Goal: Navigation & Orientation: Find specific page/section

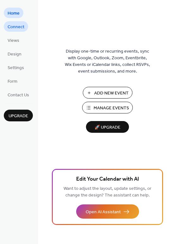
click at [16, 28] on span "Connect" at bounding box center [16, 27] width 17 height 7
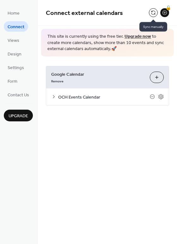
click at [152, 14] on button at bounding box center [153, 12] width 9 height 9
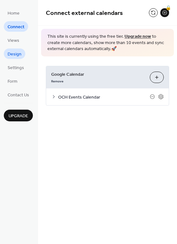
click at [13, 52] on span "Design" at bounding box center [15, 54] width 14 height 7
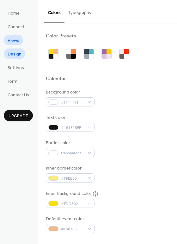
click at [13, 41] on span "Views" at bounding box center [14, 40] width 12 height 7
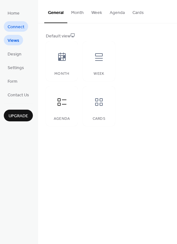
click at [10, 30] on span "Connect" at bounding box center [16, 27] width 17 height 7
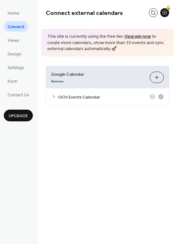
click at [57, 98] on div "OCH Events Calendar" at bounding box center [107, 96] width 123 height 17
click at [52, 95] on icon at bounding box center [53, 96] width 5 height 5
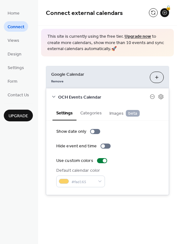
click at [14, 7] on div "Home Connect Views Design Settings Form Contact Us Upgrade" at bounding box center [19, 122] width 38 height 244
click at [13, 16] on span "Home" at bounding box center [14, 13] width 12 height 7
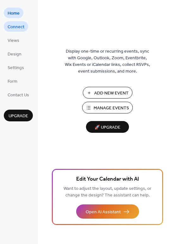
click at [20, 24] on span "Connect" at bounding box center [16, 27] width 17 height 7
click at [18, 51] on span "Design" at bounding box center [15, 54] width 14 height 7
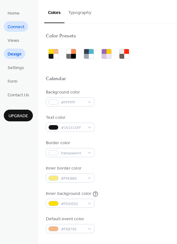
click at [19, 24] on span "Connect" at bounding box center [16, 27] width 17 height 7
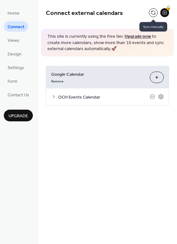
click at [152, 10] on button at bounding box center [153, 12] width 9 height 9
